Goal: Task Accomplishment & Management: Manage account settings

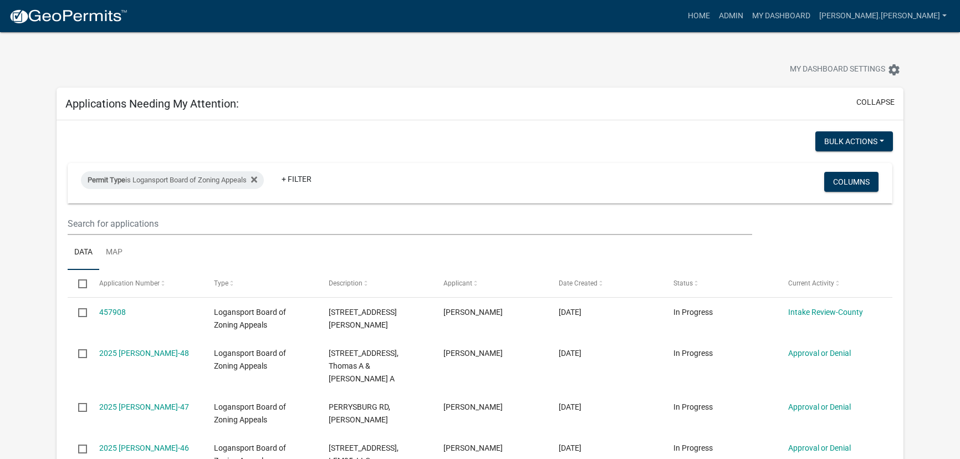
select select "3: 100"
click at [257, 180] on icon at bounding box center [254, 179] width 6 height 9
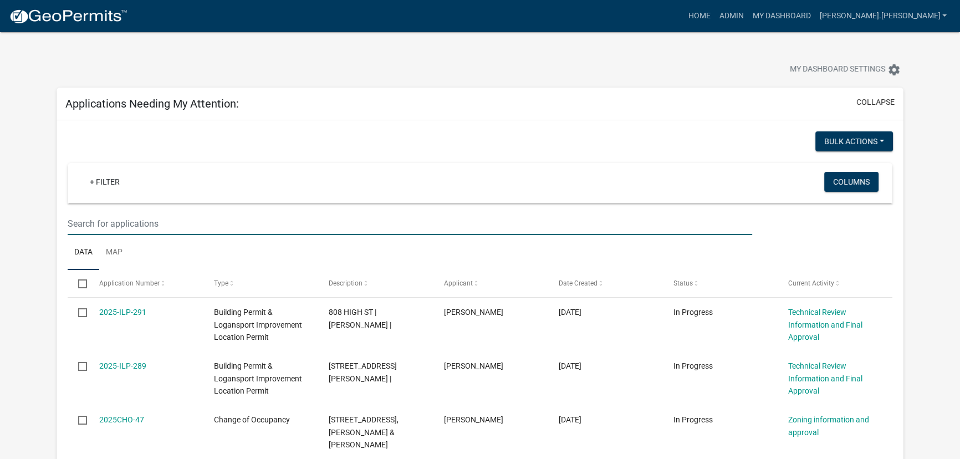
click at [160, 228] on input "text" at bounding box center [410, 223] width 685 height 23
click at [748, 17] on link "Admin" at bounding box center [730, 16] width 33 height 21
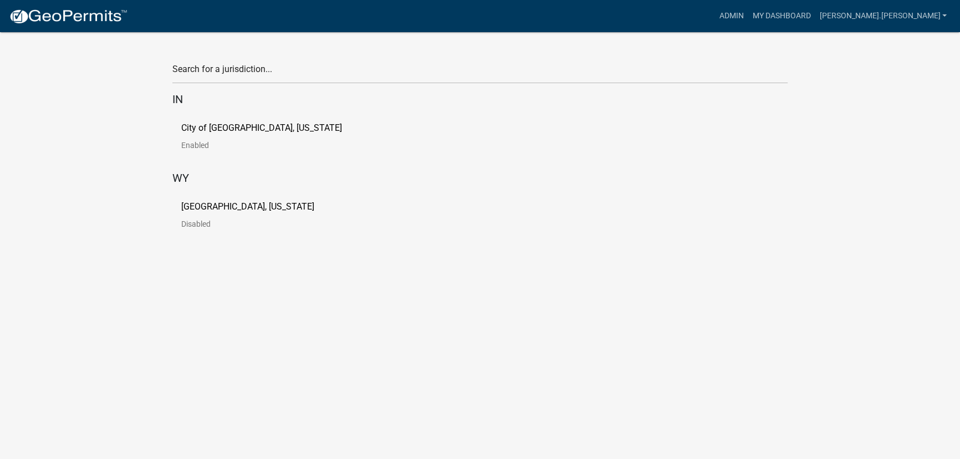
click at [212, 129] on p "City of [GEOGRAPHIC_DATA], [US_STATE]" at bounding box center [261, 128] width 161 height 9
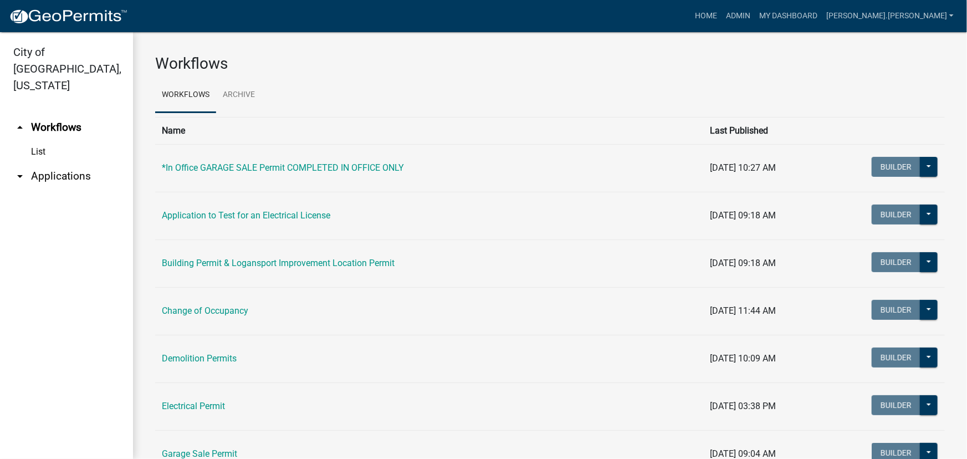
click at [70, 163] on link "arrow_drop_down Applications" at bounding box center [66, 176] width 133 height 27
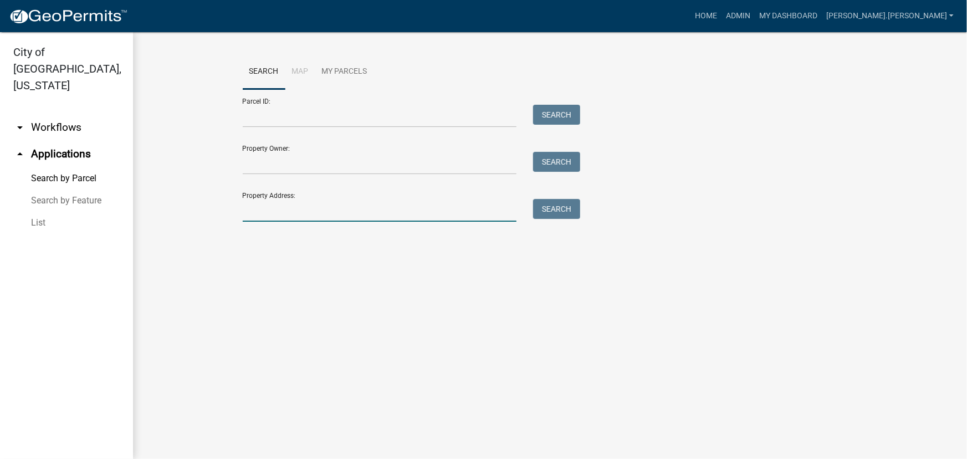
click at [293, 210] on input "Property Address:" at bounding box center [380, 210] width 274 height 23
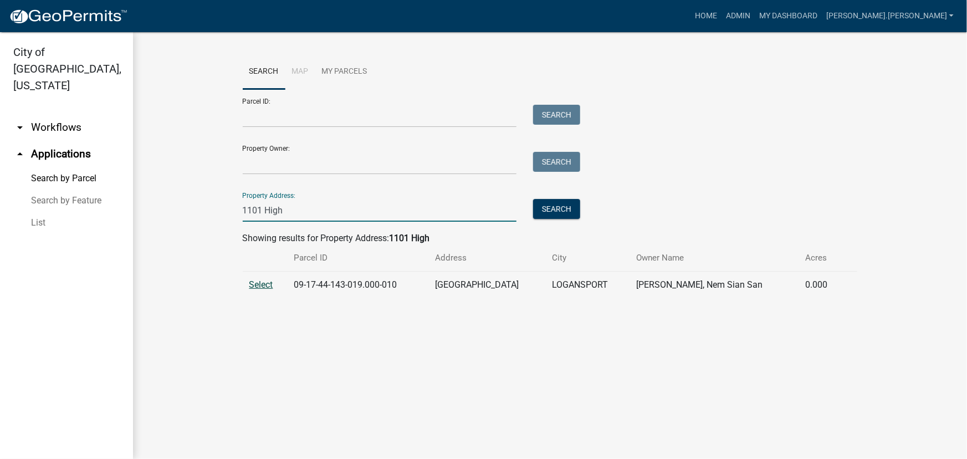
type input "1101 High"
click at [263, 283] on span "Select" at bounding box center [261, 284] width 24 height 11
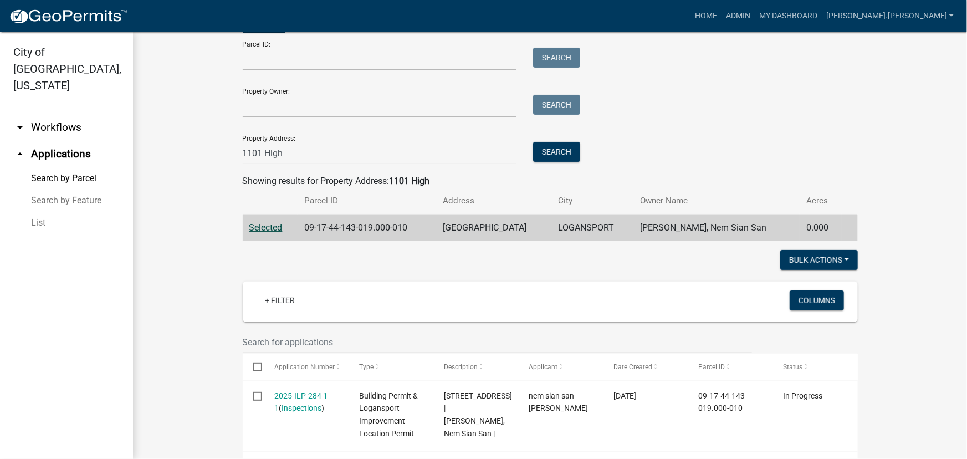
scroll to position [100, 0]
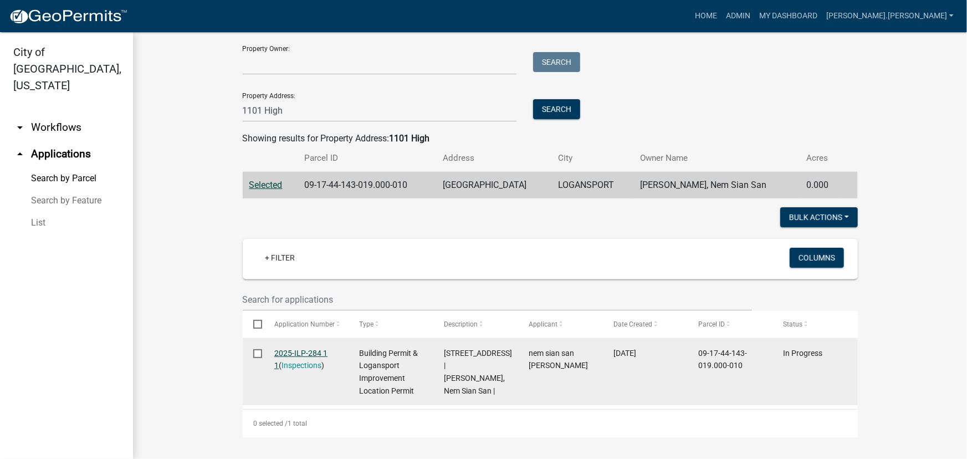
click at [300, 355] on link "2025-ILP-284 1 1" at bounding box center [300, 360] width 53 height 22
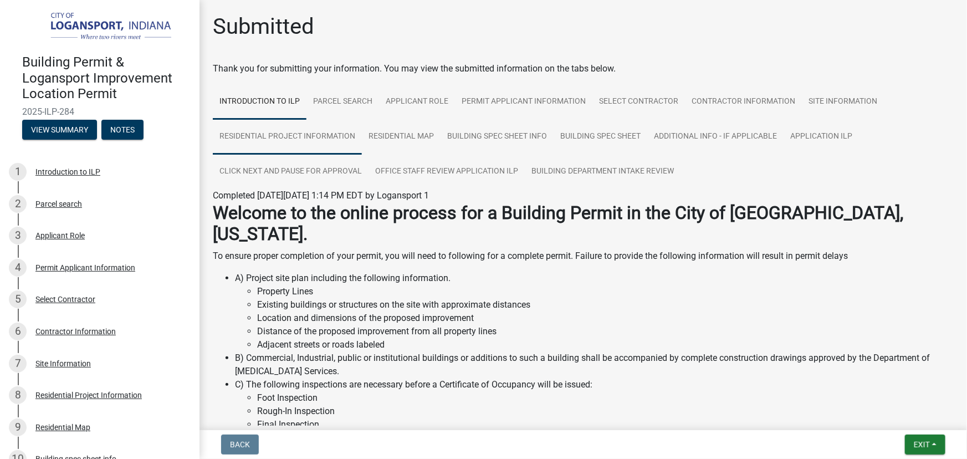
click at [303, 140] on link "Residential Project Information" at bounding box center [287, 136] width 149 height 35
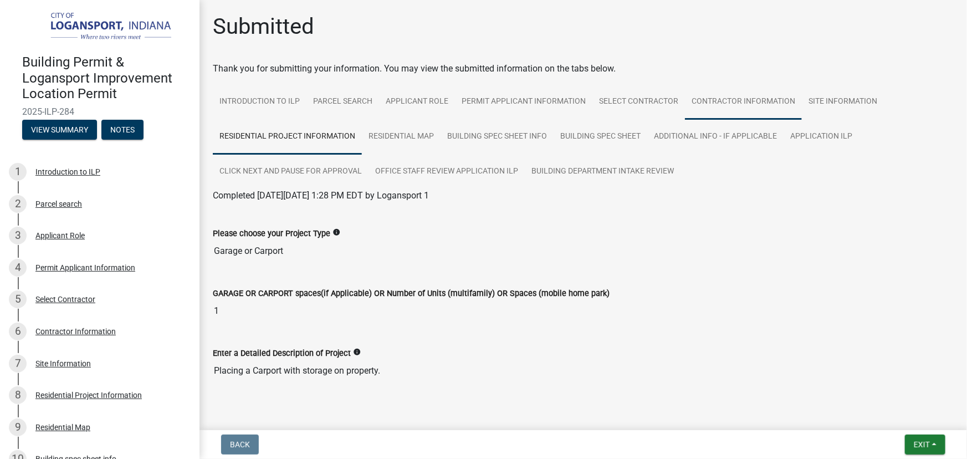
click at [744, 94] on link "Contractor Information" at bounding box center [743, 101] width 117 height 35
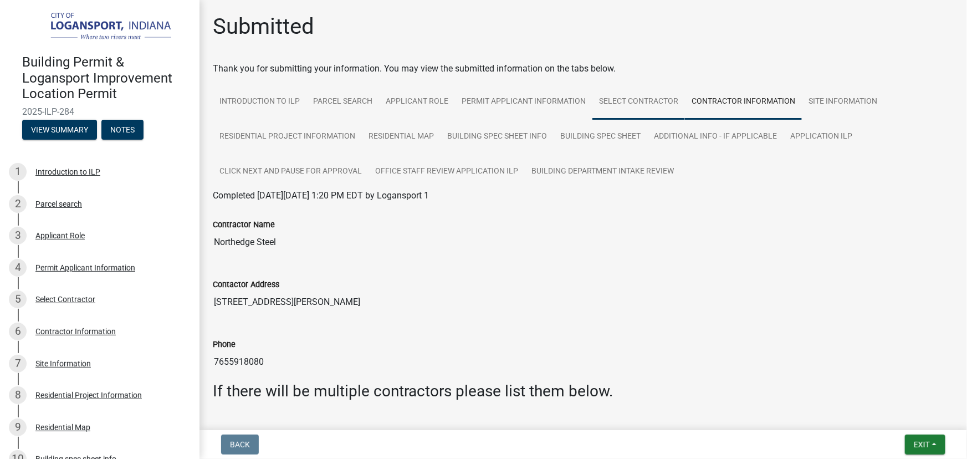
click at [632, 102] on link "Select Contractor" at bounding box center [639, 101] width 93 height 35
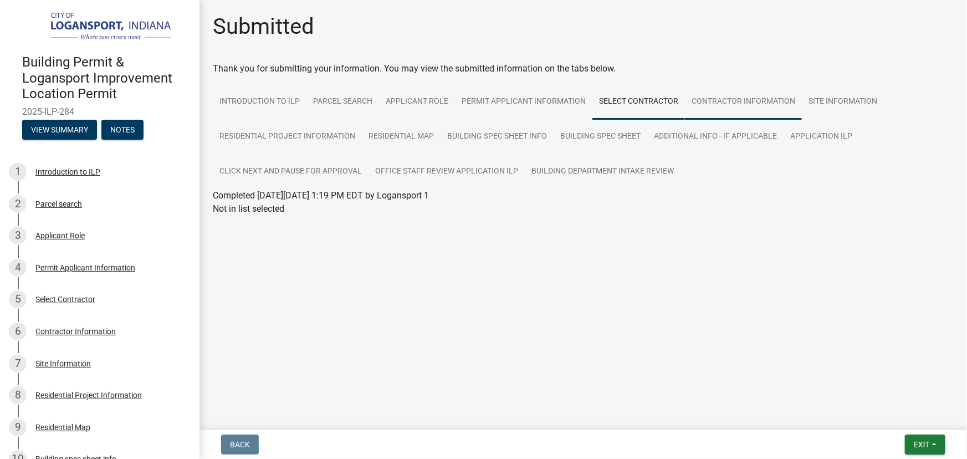
click at [732, 98] on link "Contractor Information" at bounding box center [743, 101] width 117 height 35
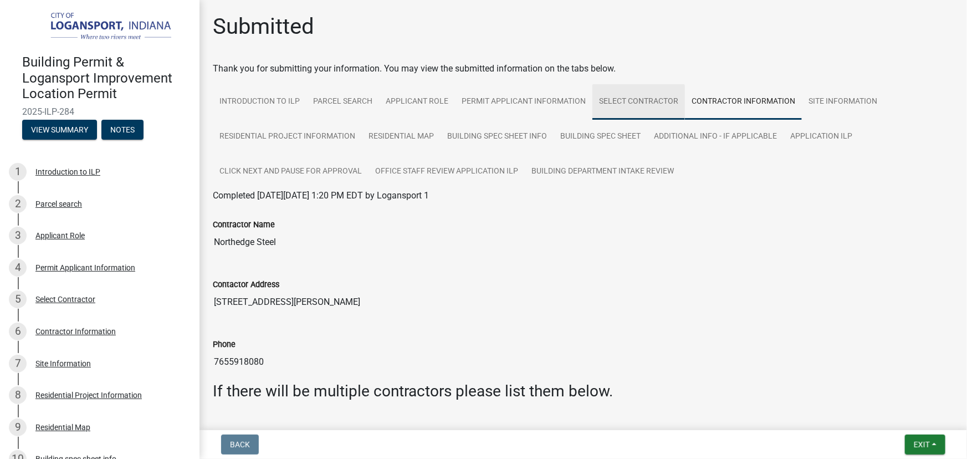
click at [626, 103] on link "Select Contractor" at bounding box center [639, 101] width 93 height 35
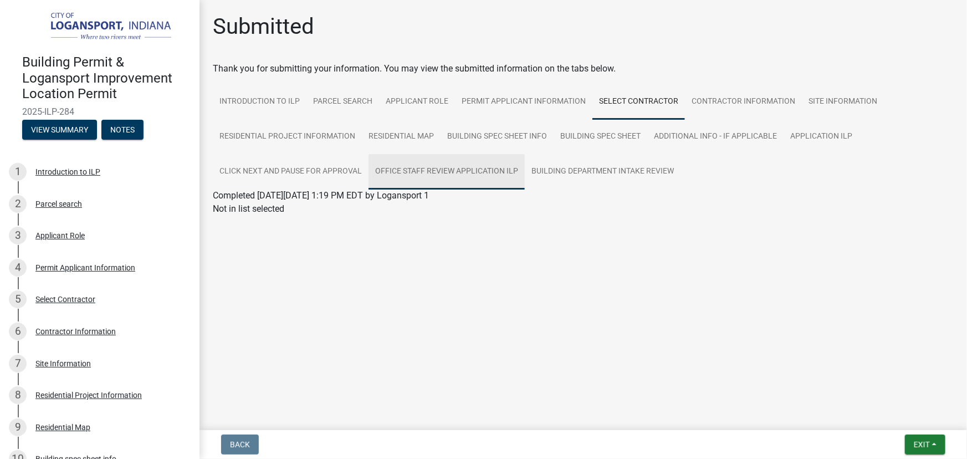
click at [489, 174] on link "Office Staff Review Application ILP" at bounding box center [447, 171] width 156 height 35
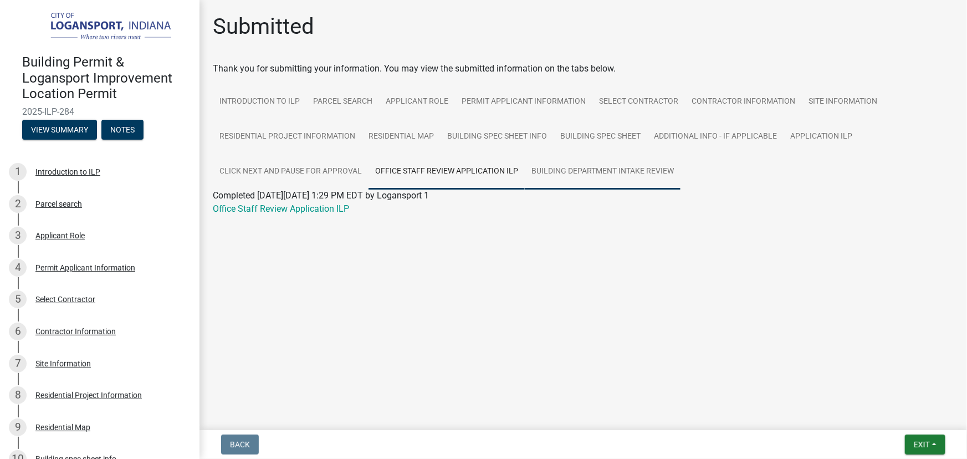
click at [576, 170] on link "Building Department Intake Review" at bounding box center [603, 171] width 156 height 35
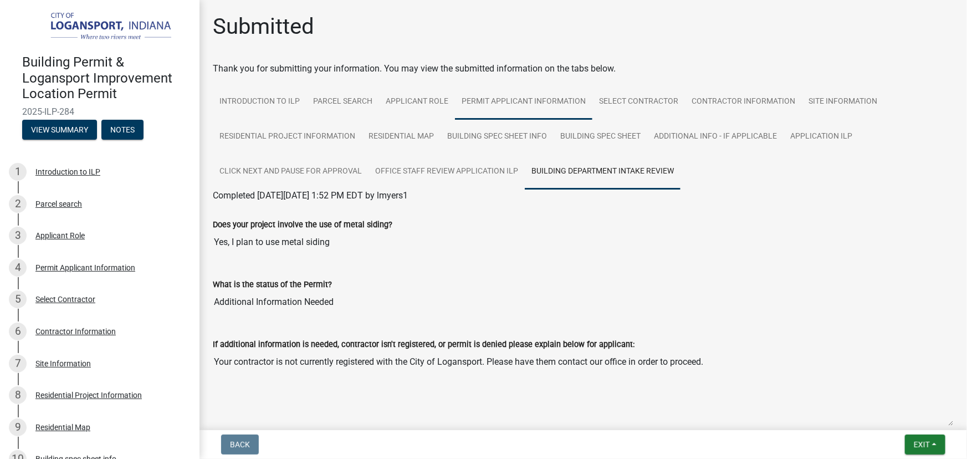
click at [523, 106] on link "Permit Applicant Information" at bounding box center [523, 101] width 137 height 35
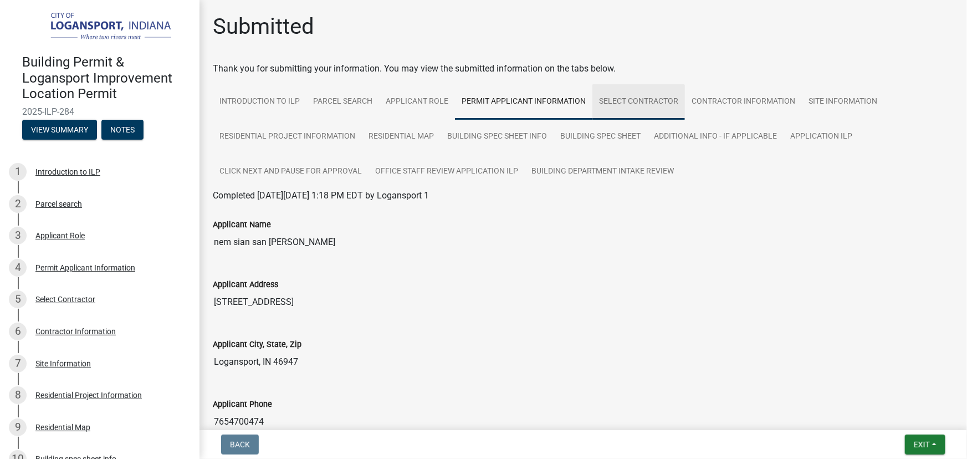
click at [630, 103] on link "Select Contractor" at bounding box center [639, 101] width 93 height 35
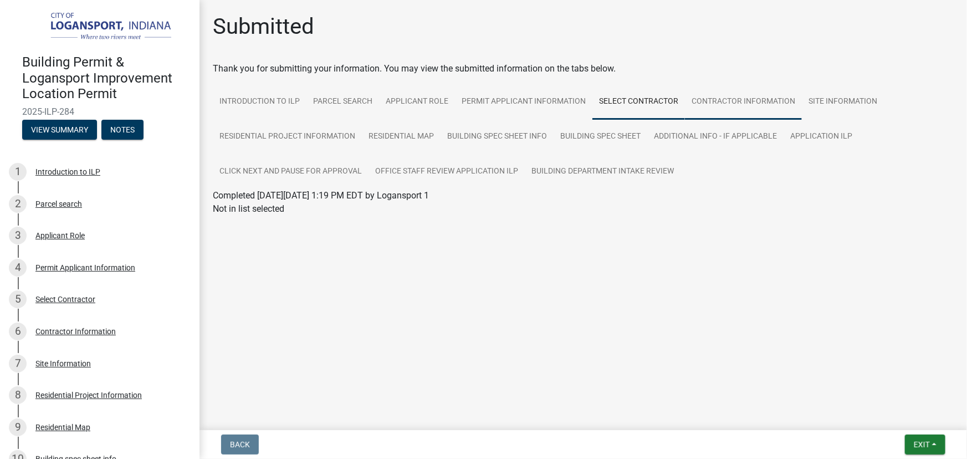
click at [732, 98] on link "Contractor Information" at bounding box center [743, 101] width 117 height 35
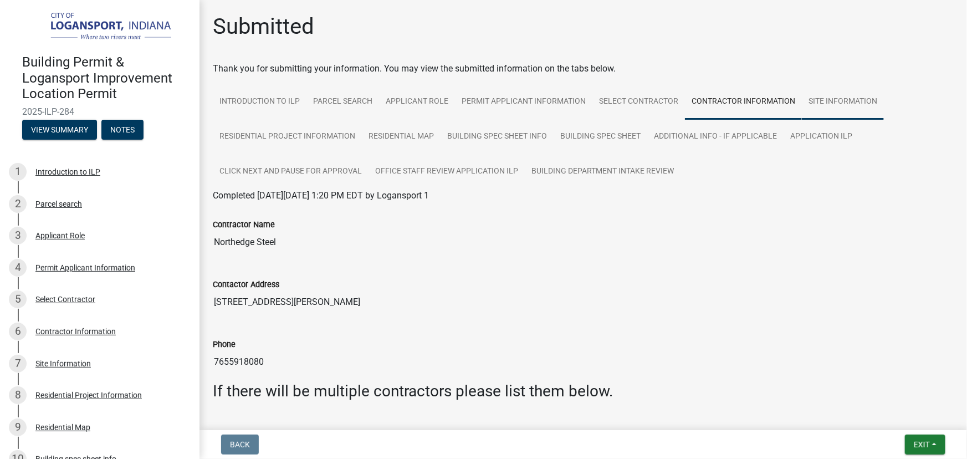
click at [831, 99] on link "Site Information" at bounding box center [843, 101] width 82 height 35
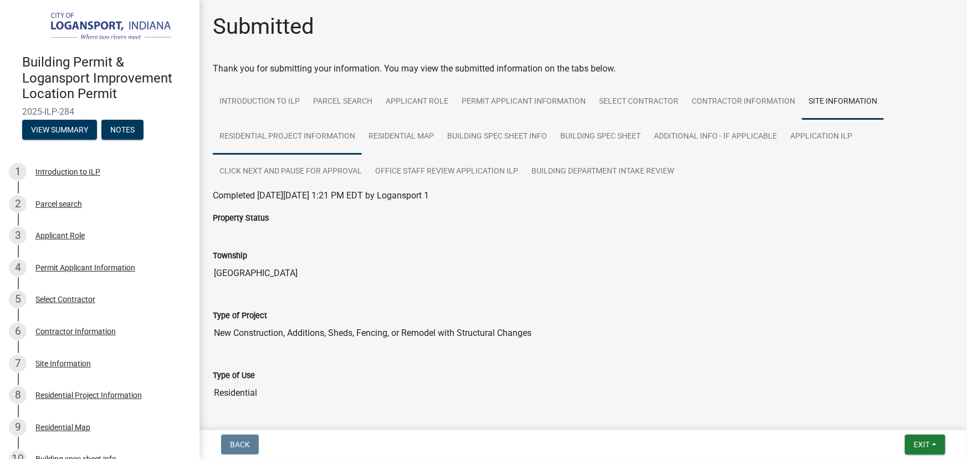
click at [288, 134] on link "Residential Project Information" at bounding box center [287, 136] width 149 height 35
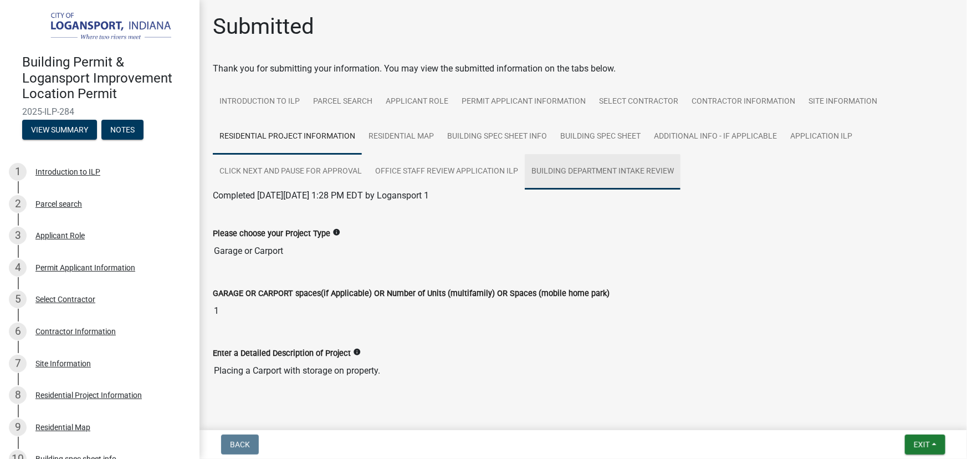
click at [585, 175] on link "Building Department Intake Review" at bounding box center [603, 171] width 156 height 35
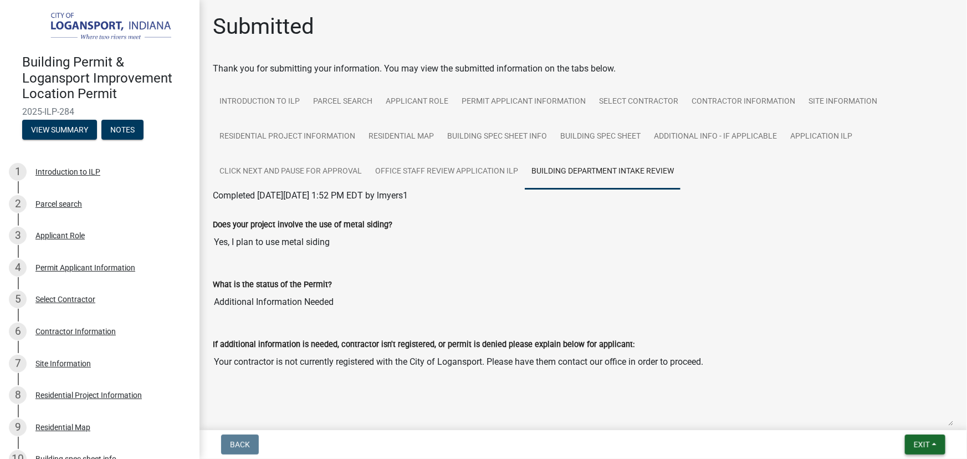
click at [930, 443] on span "Exit" at bounding box center [922, 444] width 16 height 9
click at [902, 415] on button "Save & Exit" at bounding box center [901, 415] width 89 height 27
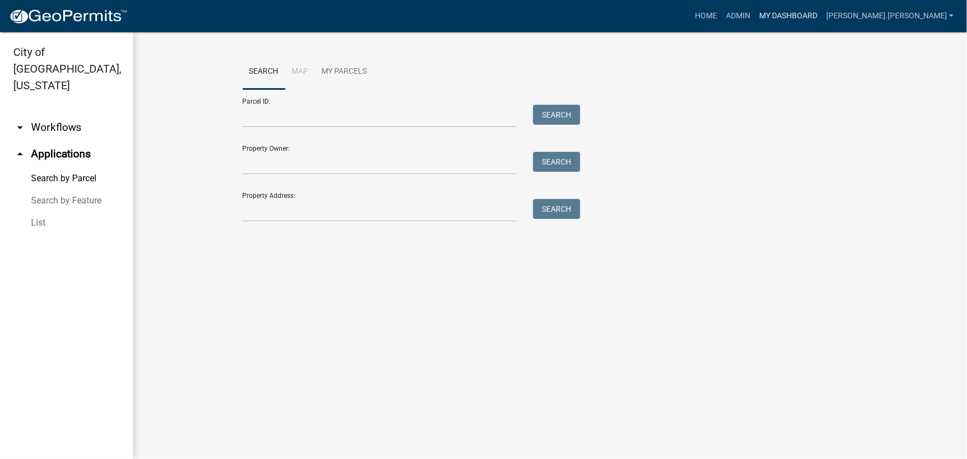
click at [822, 19] on link "My Dashboard" at bounding box center [788, 16] width 67 height 21
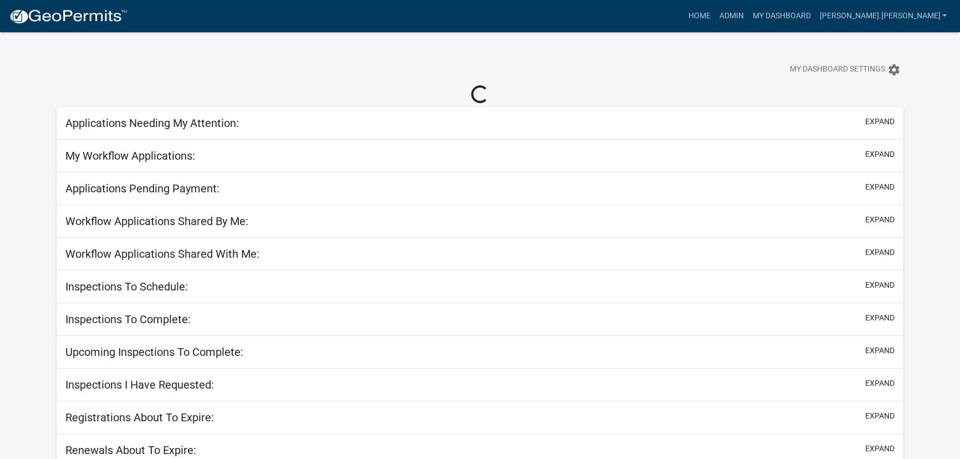
select select "3: 100"
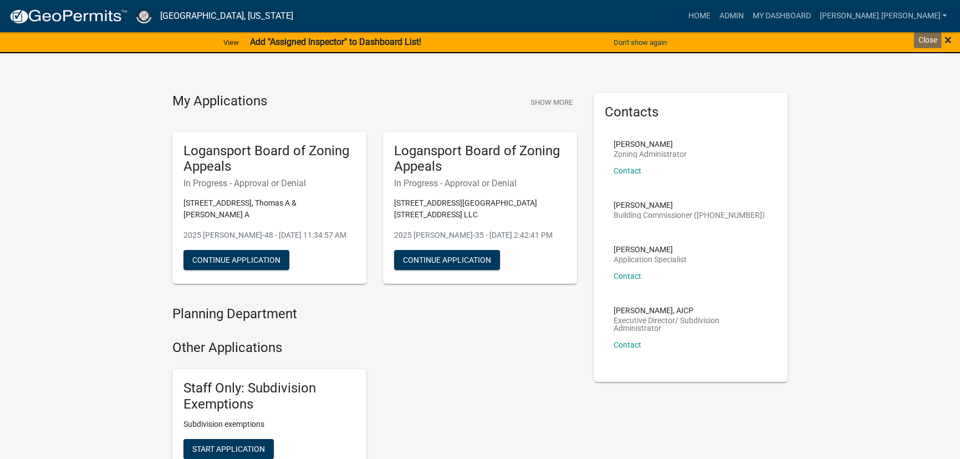
click at [947, 37] on span "×" at bounding box center [948, 40] width 7 height 16
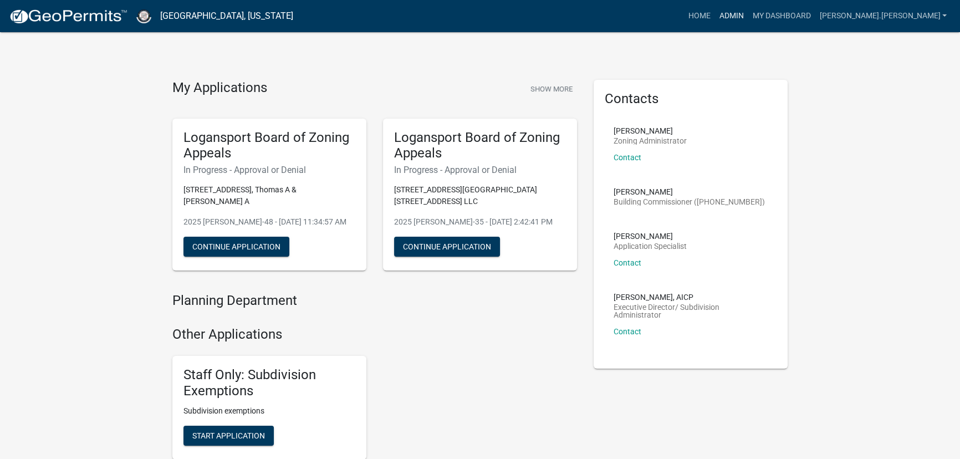
click at [748, 13] on link "Admin" at bounding box center [730, 16] width 33 height 21
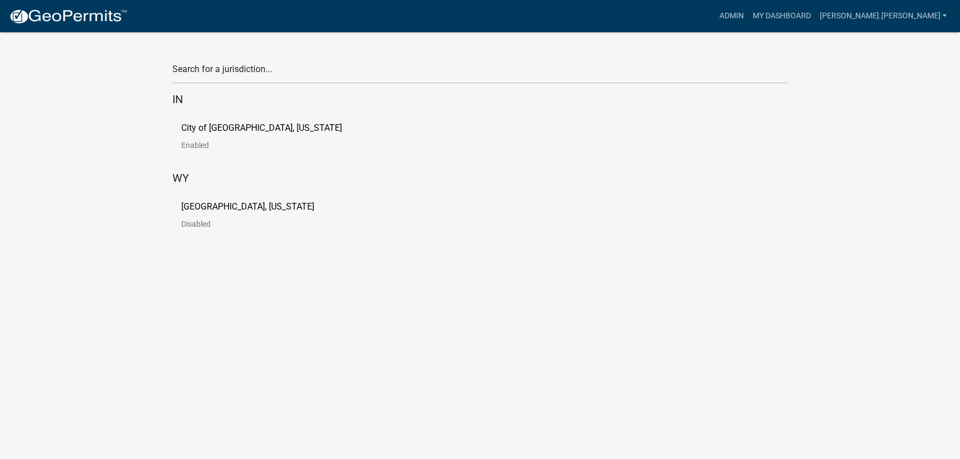
click at [188, 138] on link "City of [GEOGRAPHIC_DATA], [US_STATE] Enabled" at bounding box center [270, 141] width 178 height 34
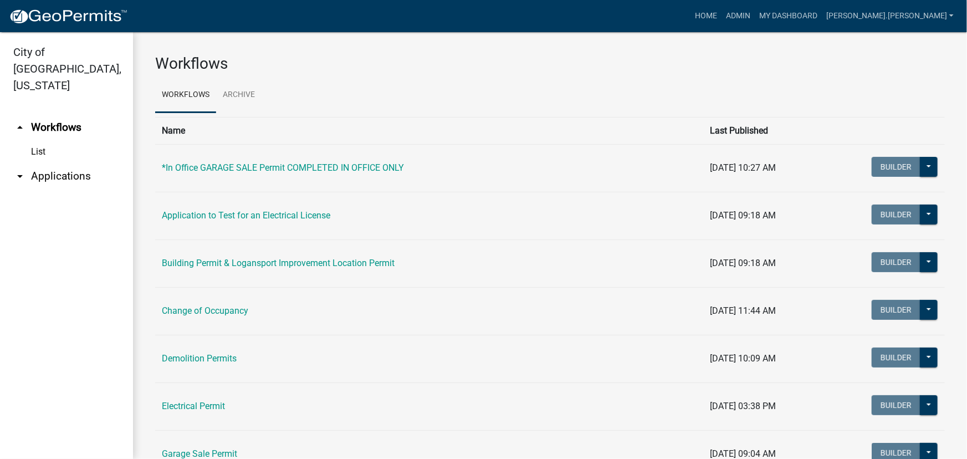
click at [44, 163] on link "arrow_drop_down Applications" at bounding box center [66, 176] width 133 height 27
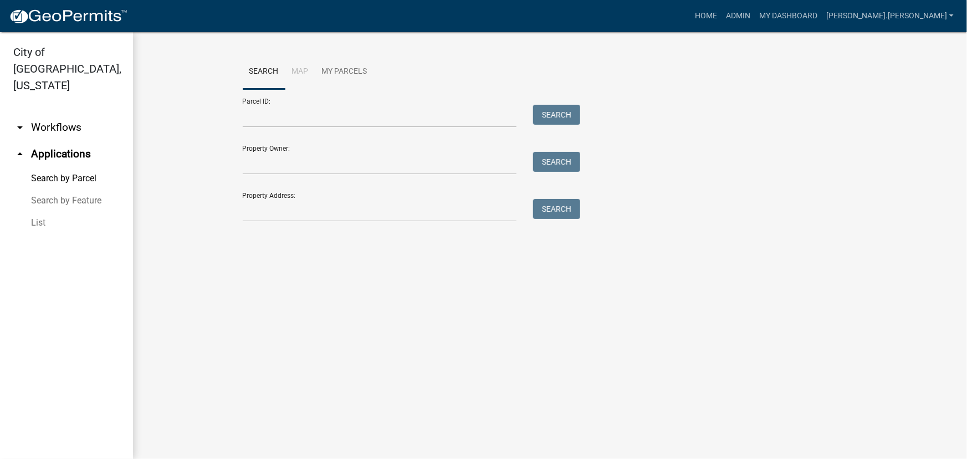
click at [35, 212] on link "List" at bounding box center [66, 223] width 133 height 22
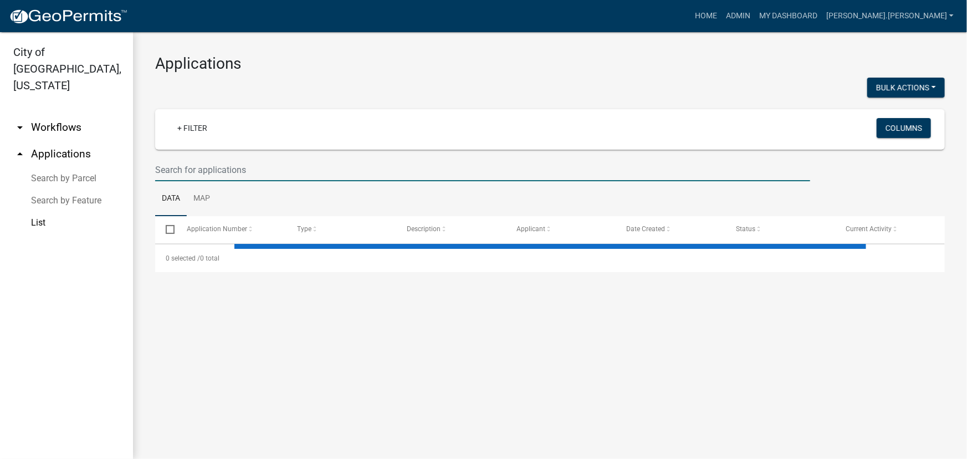
click at [250, 170] on input "text" at bounding box center [482, 170] width 655 height 23
select select "3: 100"
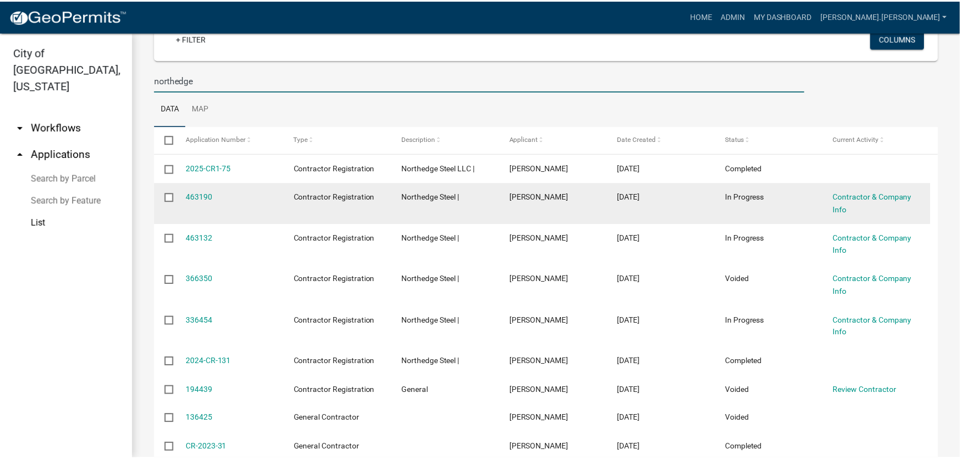
scroll to position [100, 0]
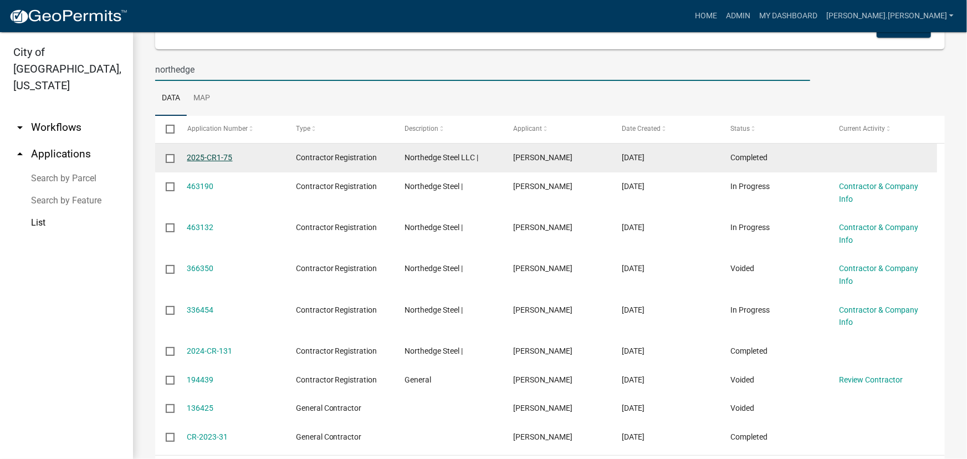
type input "northedge"
click at [213, 160] on link "2025-CR1-75" at bounding box center [209, 157] width 45 height 9
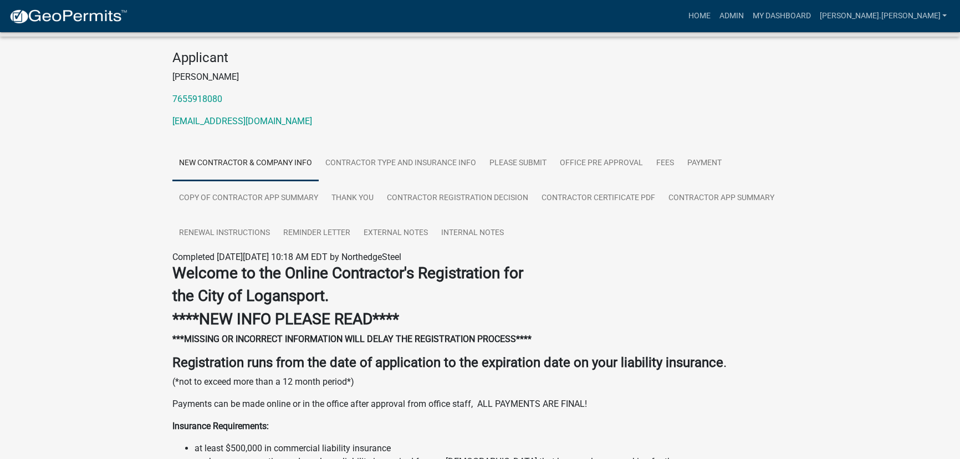
scroll to position [100, 0]
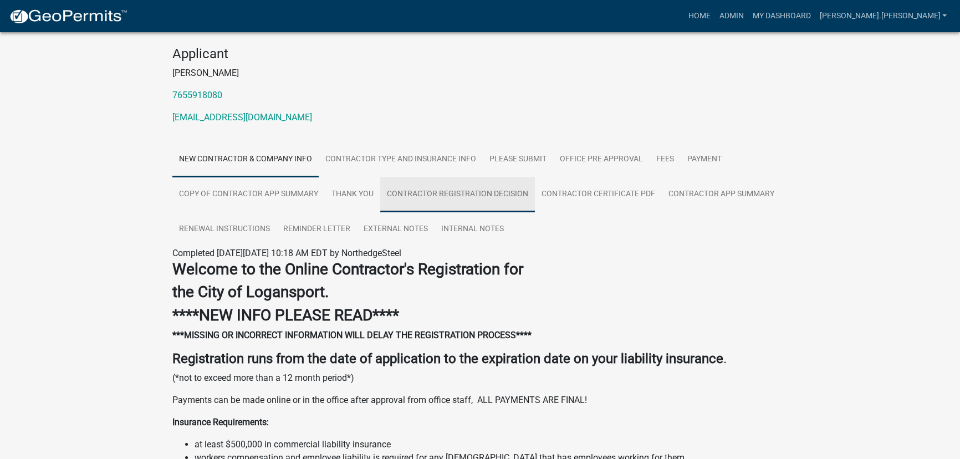
click at [458, 193] on link "Contractor Registration Decision" at bounding box center [457, 194] width 155 height 35
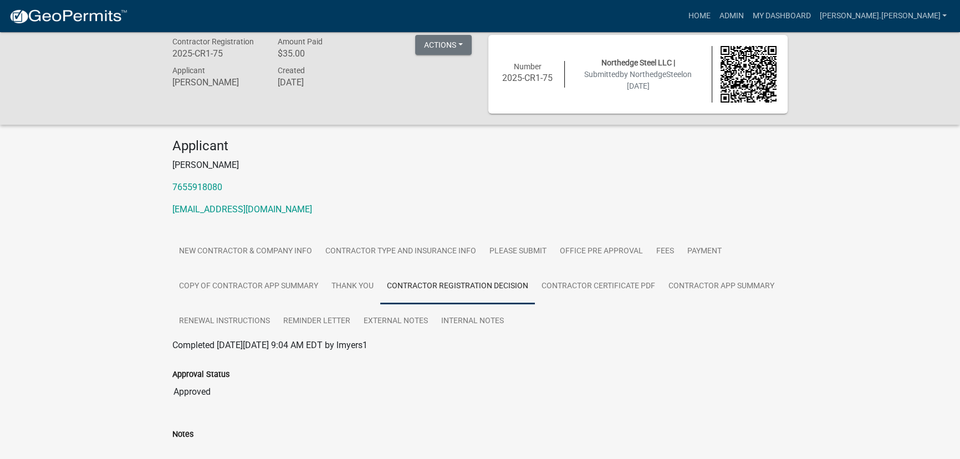
scroll to position [0, 0]
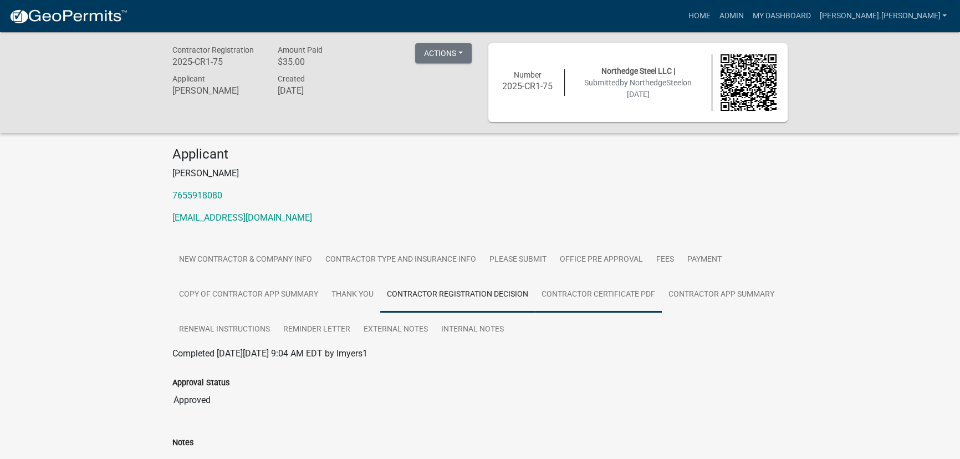
click at [600, 298] on link "Contractor Certificate PDF" at bounding box center [598, 294] width 127 height 35
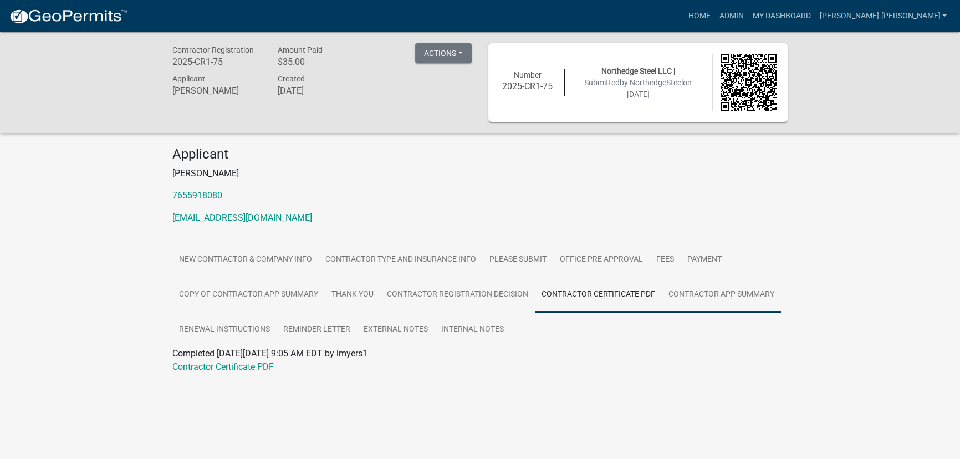
click at [726, 299] on link "Contractor app summary" at bounding box center [721, 294] width 119 height 35
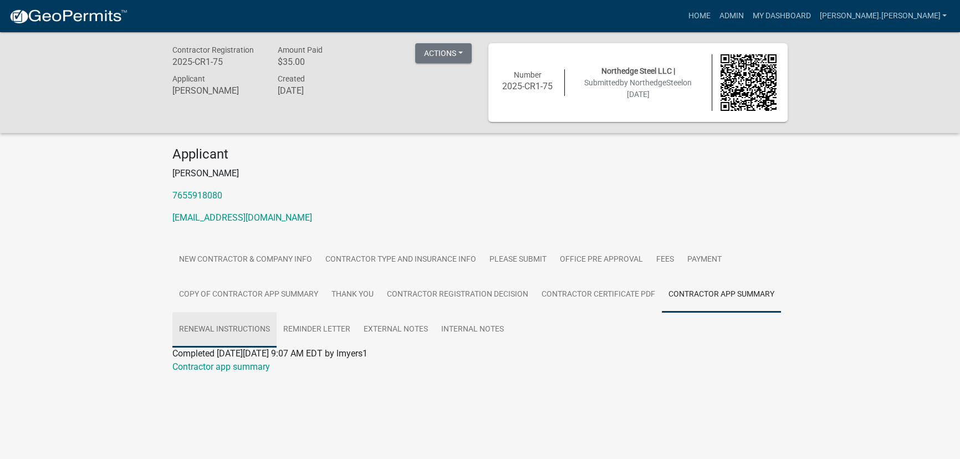
click at [248, 327] on link "Renewal instructions" at bounding box center [224, 329] width 104 height 35
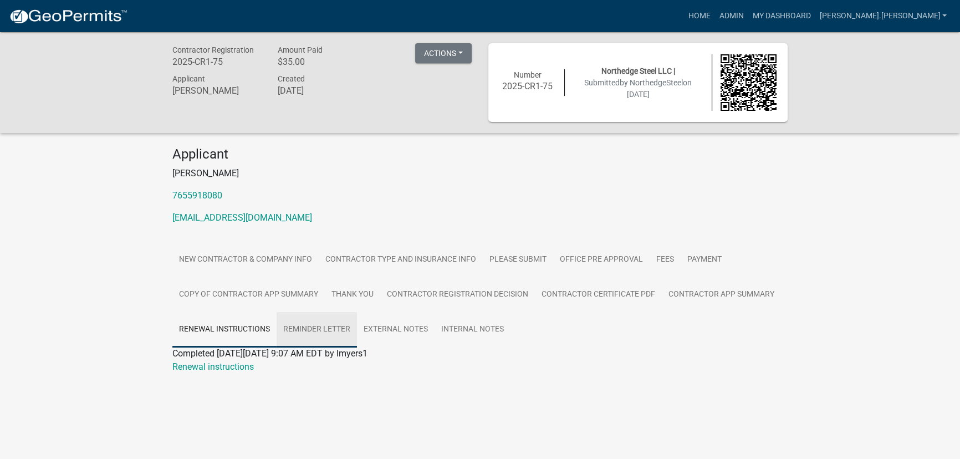
click at [322, 329] on link "Reminder letter" at bounding box center [317, 329] width 80 height 35
click at [406, 327] on link "External Notes" at bounding box center [396, 329] width 78 height 35
